Goal: Task Accomplishment & Management: Manage account settings

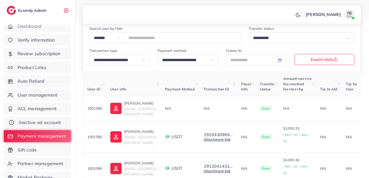
scroll to position [0, 222]
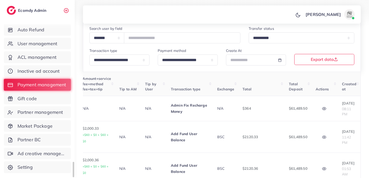
click at [39, 37] on ul "Dashboard Verify information Review subscription Product Links Auto Refund User…" at bounding box center [37, 73] width 75 height 212
click at [47, 42] on span "User management" at bounding box center [39, 43] width 40 height 7
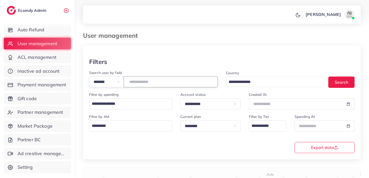
click at [151, 83] on input "number" at bounding box center [171, 81] width 94 height 11
type input "*****"
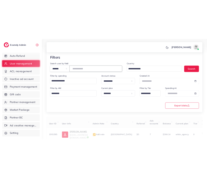
scroll to position [42, 0]
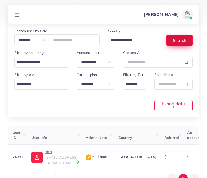
click at [174, 42] on button "Search" at bounding box center [180, 40] width 26 height 11
click at [47, 155] on p "sk s" at bounding box center [61, 152] width 32 height 6
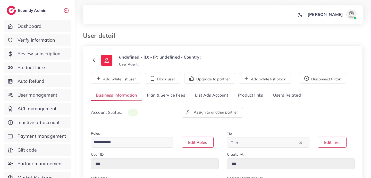
click at [207, 98] on link "List Ads Account" at bounding box center [211, 95] width 43 height 11
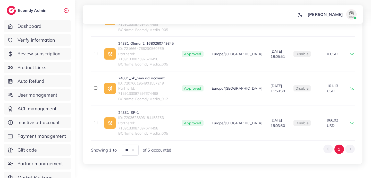
scroll to position [181, 0]
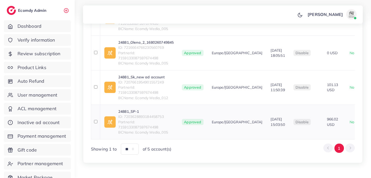
click at [130, 111] on link "24881_SP-1" at bounding box center [145, 111] width 55 height 5
